Goal: Information Seeking & Learning: Check status

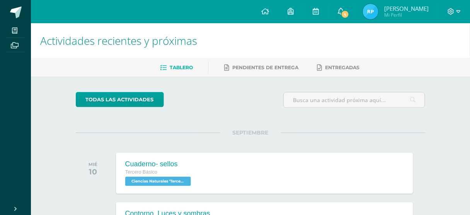
click at [349, 13] on span "4" at bounding box center [345, 14] width 8 height 8
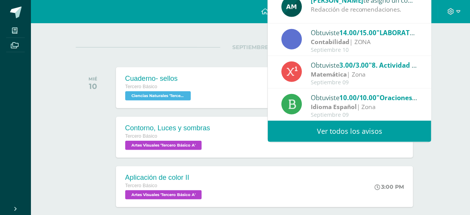
scroll to position [93, 0]
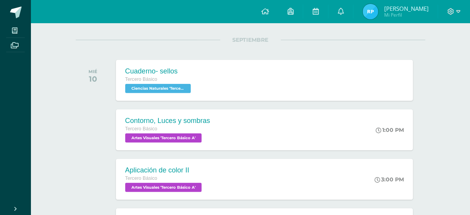
click at [402, 14] on span "Mi Perfil" at bounding box center [406, 15] width 44 height 7
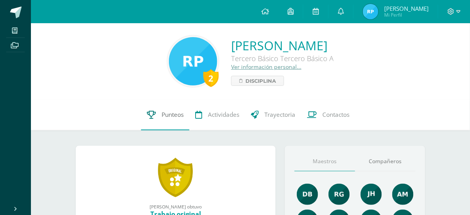
click at [172, 115] on span "Punteos" at bounding box center [172, 114] width 22 height 8
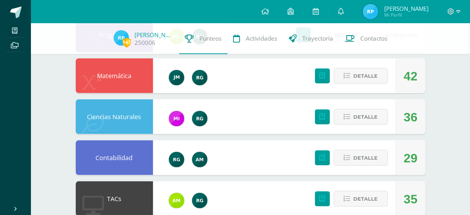
scroll to position [155, 0]
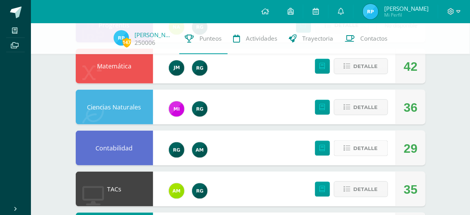
click at [352, 147] on button "Detalle" at bounding box center [361, 148] width 54 height 16
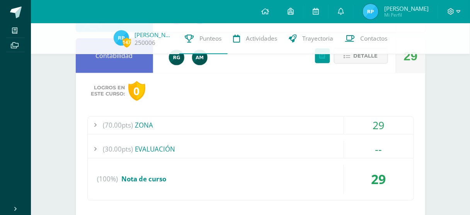
scroll to position [247, 0]
click at [376, 126] on div "29" at bounding box center [379, 124] width 70 height 17
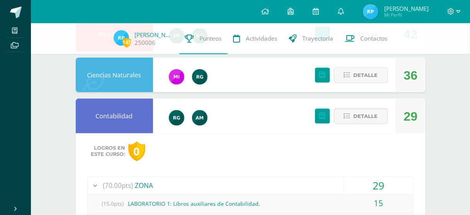
scroll to position [185, 0]
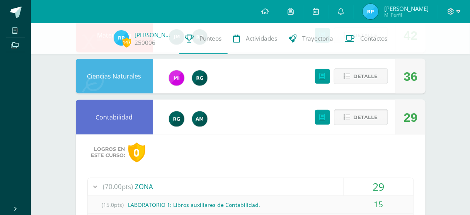
click at [348, 118] on icon at bounding box center [347, 117] width 7 height 7
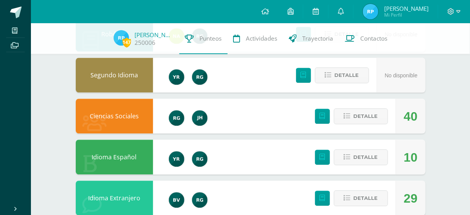
scroll to position [433, 0]
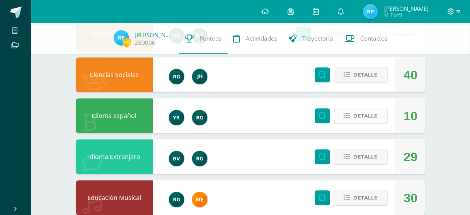
click at [348, 116] on icon at bounding box center [347, 115] width 7 height 7
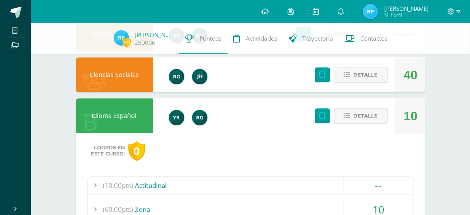
click at [410, 118] on div "10" at bounding box center [411, 116] width 14 height 35
click at [350, 115] on icon at bounding box center [347, 115] width 7 height 7
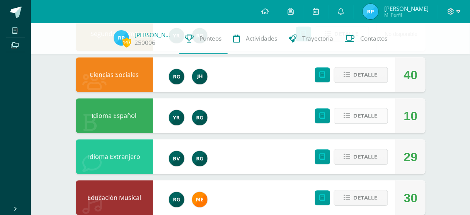
click at [350, 115] on icon at bounding box center [347, 115] width 7 height 7
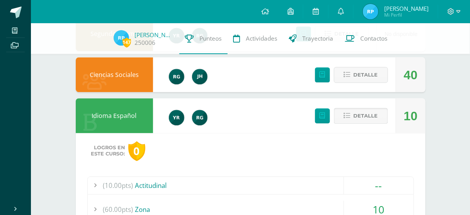
click at [365, 115] on span "Detalle" at bounding box center [365, 116] width 24 height 14
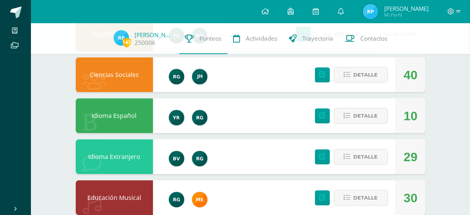
click at [414, 115] on div "10" at bounding box center [411, 116] width 14 height 35
click at [373, 116] on span "Detalle" at bounding box center [365, 116] width 24 height 14
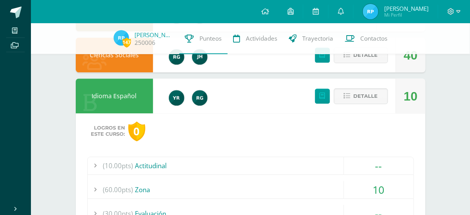
scroll to position [464, 0]
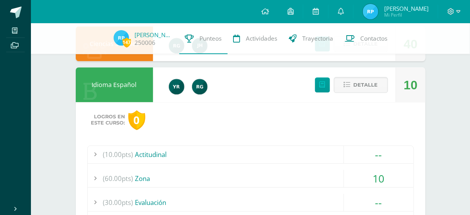
click at [382, 179] on div "10" at bounding box center [379, 178] width 70 height 17
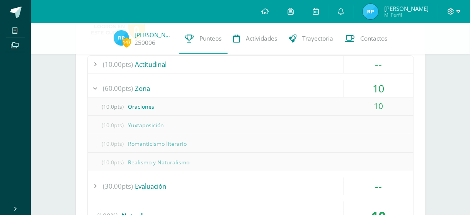
scroll to position [556, 0]
